Goal: Task Accomplishment & Management: Manage account settings

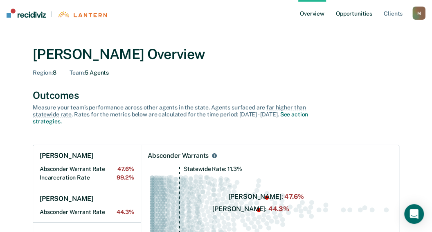
click at [360, 11] on link "Opportunities" at bounding box center [354, 13] width 40 height 26
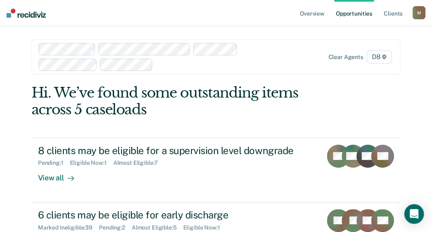
scroll to position [45, 0]
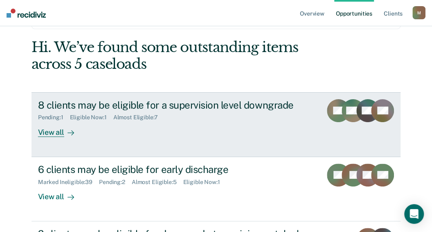
click at [53, 133] on div "View all" at bounding box center [61, 129] width 46 height 16
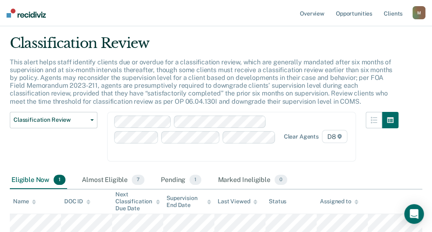
scroll to position [67, 0]
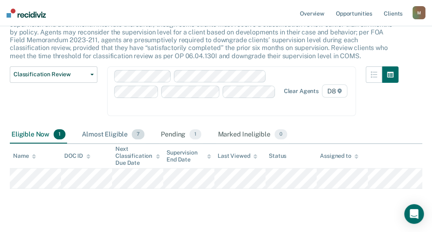
click at [111, 126] on div "Almost Eligible 7" at bounding box center [113, 135] width 66 height 18
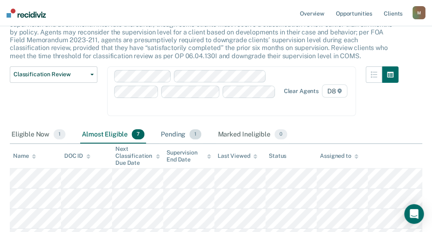
click at [179, 126] on div "Pending 1" at bounding box center [181, 135] width 44 height 18
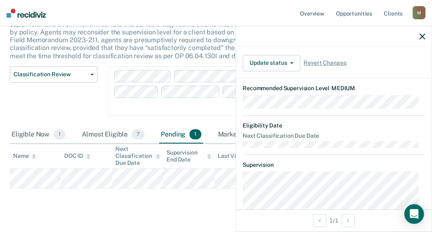
scroll to position [182, 0]
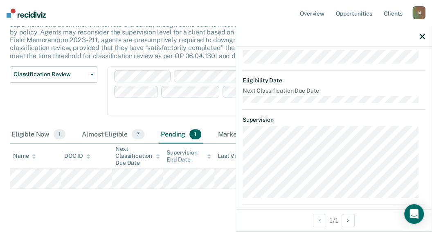
click at [425, 36] on icon "button" at bounding box center [423, 37] width 6 height 6
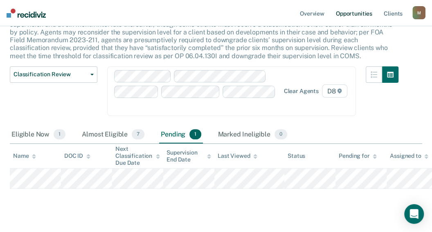
click at [355, 13] on link "Opportunities" at bounding box center [354, 13] width 40 height 26
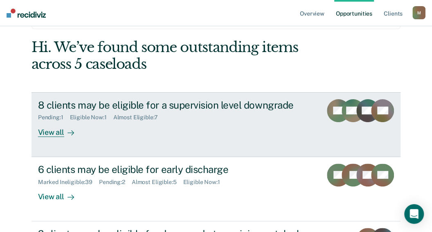
scroll to position [91, 0]
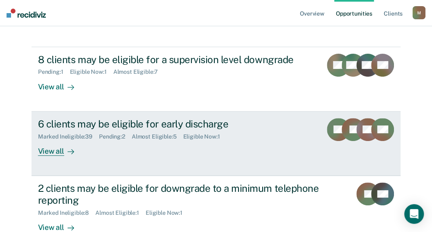
click at [55, 153] on div "View all" at bounding box center [61, 148] width 46 height 16
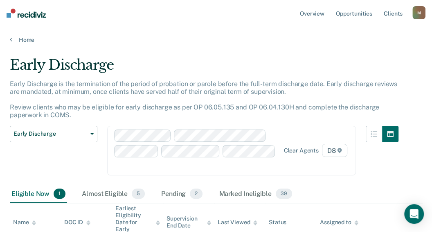
scroll to position [45, 0]
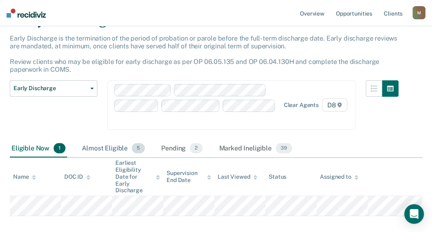
click at [111, 140] on div "Almost Eligible 5" at bounding box center [113, 149] width 66 height 18
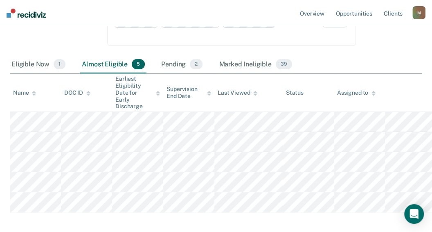
scroll to position [146, 0]
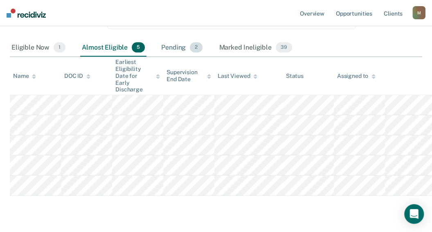
click at [177, 39] on div "Pending 2" at bounding box center [182, 48] width 45 height 18
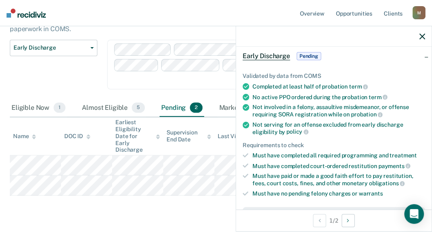
scroll to position [265, 0]
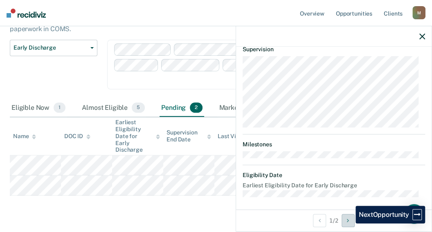
click at [349, 223] on icon "Next Opportunity" at bounding box center [348, 220] width 2 height 6
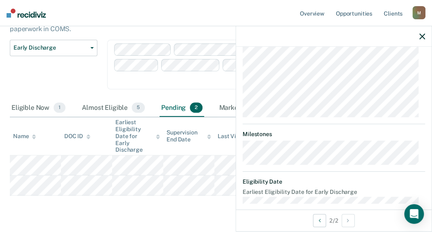
scroll to position [343, 0]
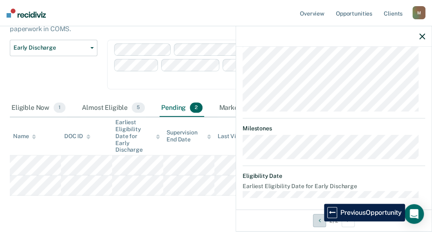
click at [319, 221] on icon "Previous Opportunity" at bounding box center [320, 220] width 2 height 6
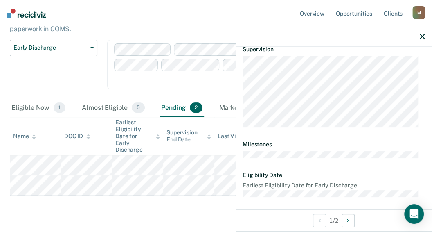
click at [164, 199] on main "Early Discharge Early Discharge is the termination of the period of probation o…" at bounding box center [216, 104] width 432 height 294
click at [178, 182] on div "Early Discharge Early Discharge is the termination of the period of probation o…" at bounding box center [216, 95] width 413 height 248
click at [420, 35] on icon "button" at bounding box center [423, 37] width 6 height 6
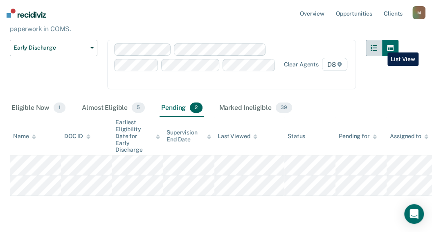
click at [377, 46] on icon "button" at bounding box center [374, 48] width 7 height 7
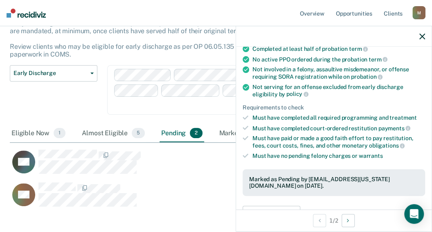
scroll to position [136, 0]
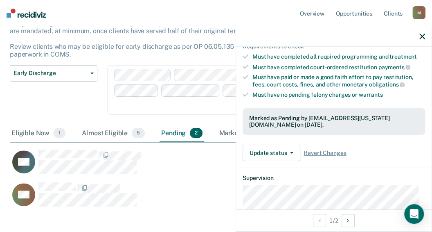
click at [324, 119] on div "Marked as Pending by [EMAIL_ADDRESS][US_STATE][DOMAIN_NAME] on [DATE]." at bounding box center [333, 122] width 169 height 14
click at [337, 149] on span "Revert Changes" at bounding box center [325, 152] width 43 height 7
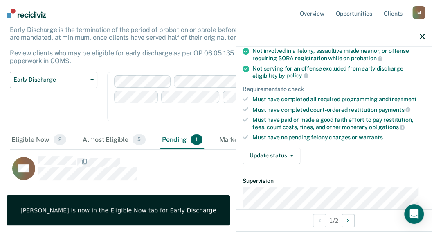
scroll to position [0, 0]
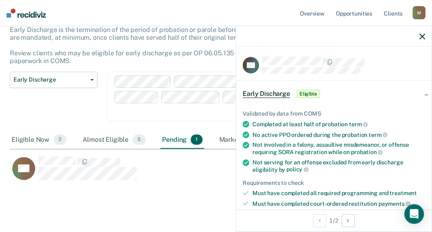
click at [307, 91] on span "Eligible" at bounding box center [308, 94] width 23 height 8
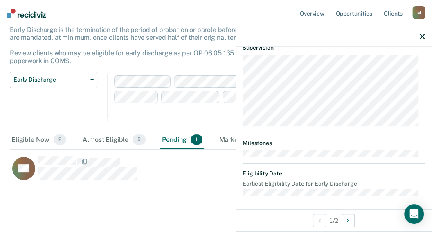
scroll to position [70, 0]
drag, startPoint x: 420, startPoint y: 28, endPoint x: 422, endPoint y: 35, distance: 7.3
click at [420, 32] on div at bounding box center [334, 36] width 196 height 20
click at [422, 35] on icon "button" at bounding box center [423, 37] width 6 height 6
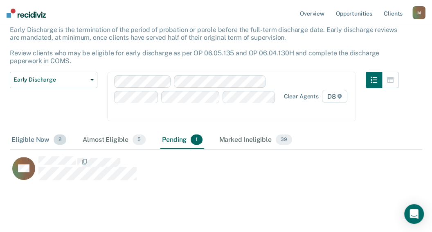
click at [25, 131] on div "Eligible Now 2" at bounding box center [39, 140] width 58 height 18
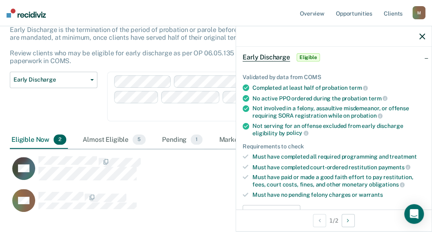
scroll to position [91, 0]
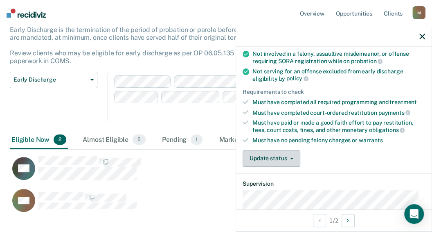
click at [291, 158] on icon "button" at bounding box center [291, 159] width 3 height 2
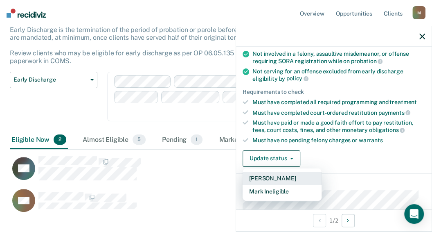
click at [280, 174] on button "[PERSON_NAME]" at bounding box center [282, 178] width 79 height 13
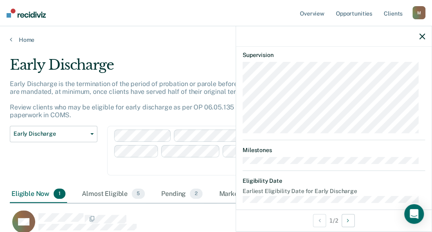
scroll to position [265, 0]
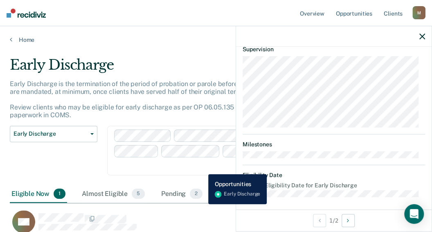
click at [202, 210] on div "LM" at bounding box center [185, 222] width 351 height 24
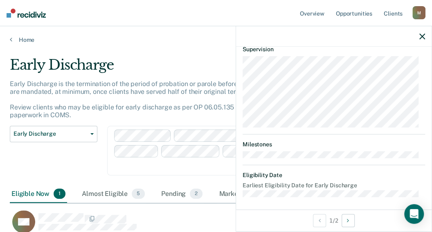
click at [422, 35] on icon "button" at bounding box center [423, 37] width 6 height 6
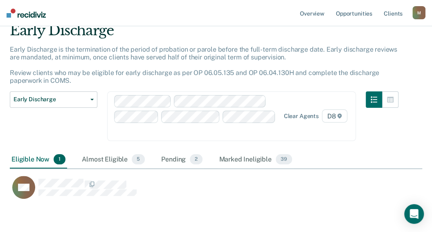
scroll to position [45, 0]
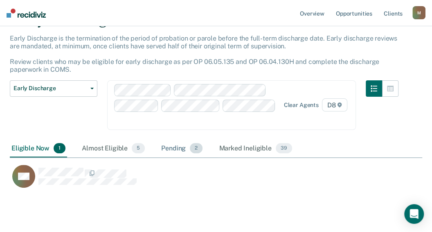
click at [169, 140] on div "Pending 2" at bounding box center [182, 149] width 45 height 18
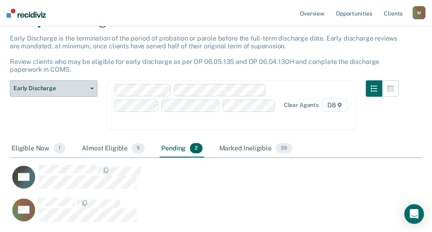
click at [93, 84] on button "Early Discharge" at bounding box center [54, 88] width 88 height 16
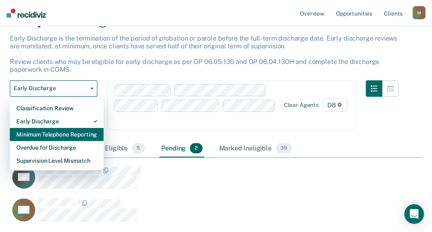
click at [54, 134] on div "Minimum Telephone Reporting" at bounding box center [56, 134] width 81 height 13
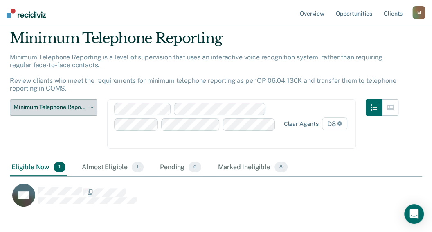
scroll to position [45, 0]
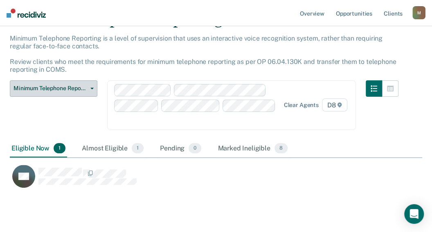
click at [92, 86] on button "Minimum Telephone Reporting" at bounding box center [54, 88] width 88 height 16
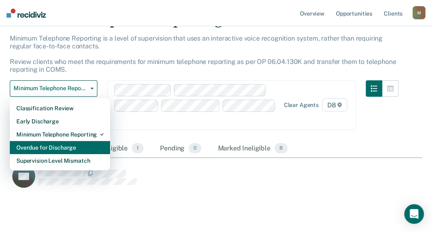
click at [45, 147] on div "Overdue for Discharge" at bounding box center [59, 147] width 87 height 13
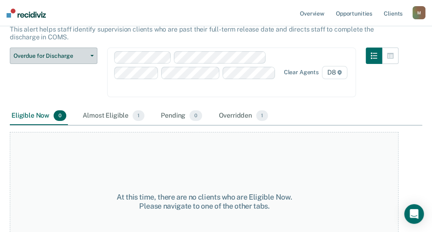
scroll to position [63, 0]
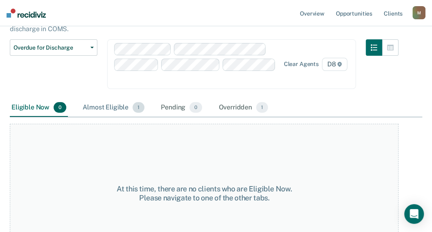
click at [117, 99] on div "Almost Eligible 1" at bounding box center [113, 108] width 65 height 18
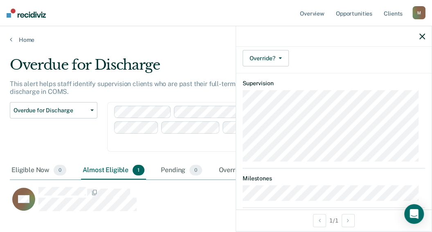
scroll to position [91, 0]
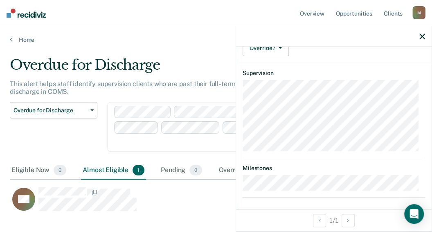
click at [421, 40] on div at bounding box center [334, 36] width 196 height 20
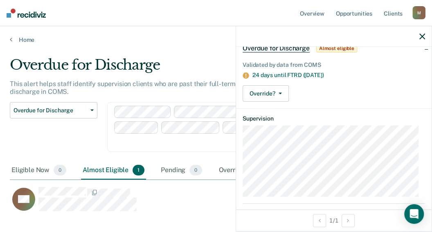
click at [423, 33] on button "button" at bounding box center [423, 36] width 6 height 7
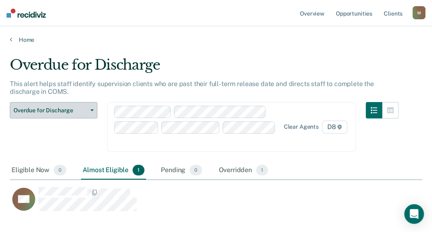
click at [93, 109] on icon "button" at bounding box center [91, 110] width 3 height 2
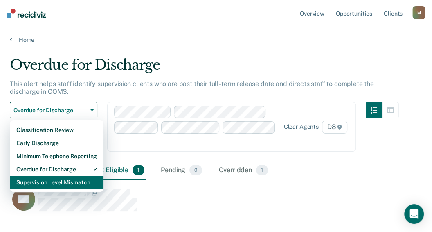
click at [60, 181] on div "Supervision Level Mismatch" at bounding box center [56, 182] width 81 height 13
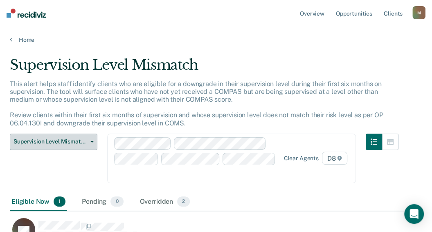
click at [92, 140] on button "Supervision Level Mismatch" at bounding box center [54, 141] width 88 height 16
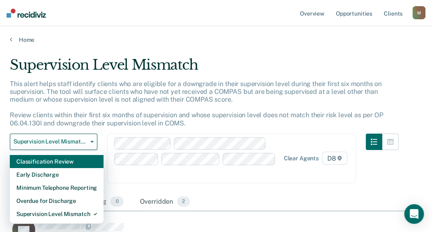
click at [82, 163] on div "Classification Review" at bounding box center [56, 161] width 81 height 13
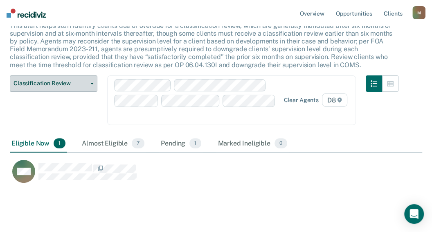
scroll to position [62, 0]
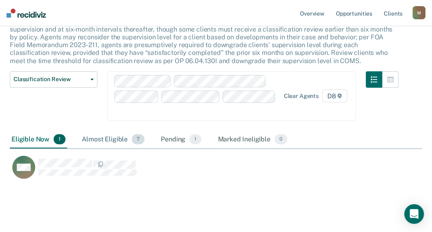
click at [119, 131] on div "Almost Eligible 7" at bounding box center [113, 140] width 66 height 18
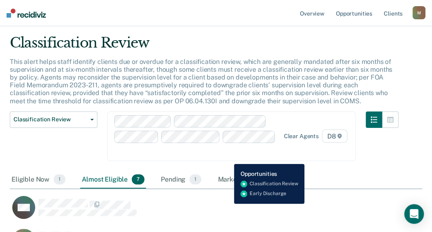
scroll to position [0, 0]
